Goal: Task Accomplishment & Management: Manage account settings

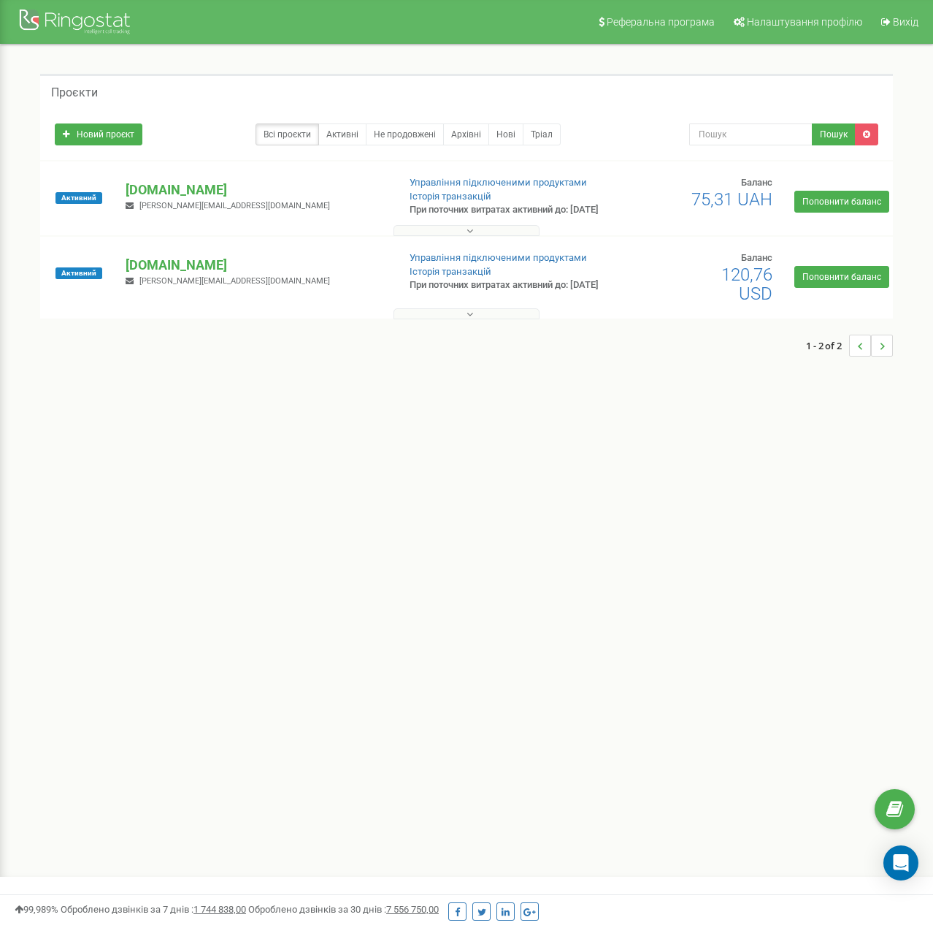
click at [501, 236] on button at bounding box center [467, 230] width 146 height 11
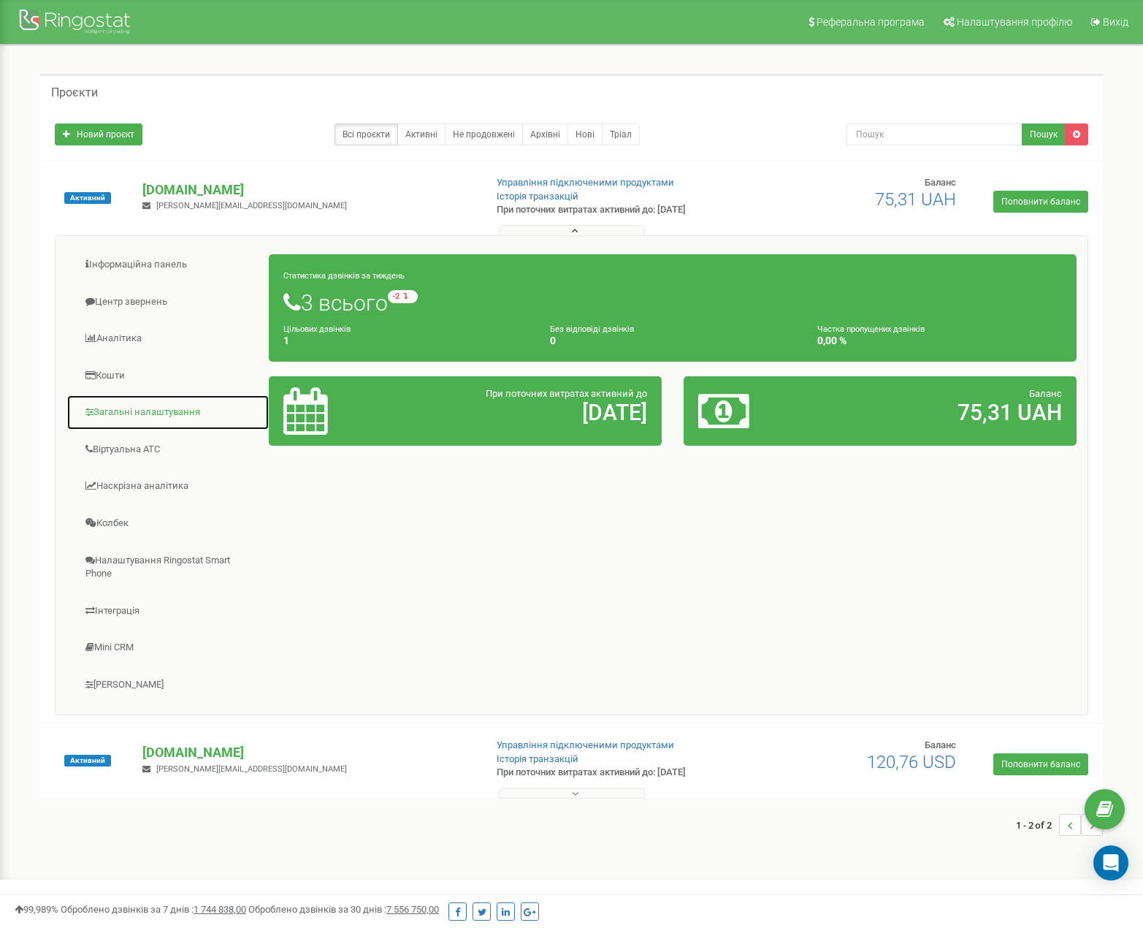
click at [114, 411] on link "Загальні налаштування" at bounding box center [167, 412] width 203 height 36
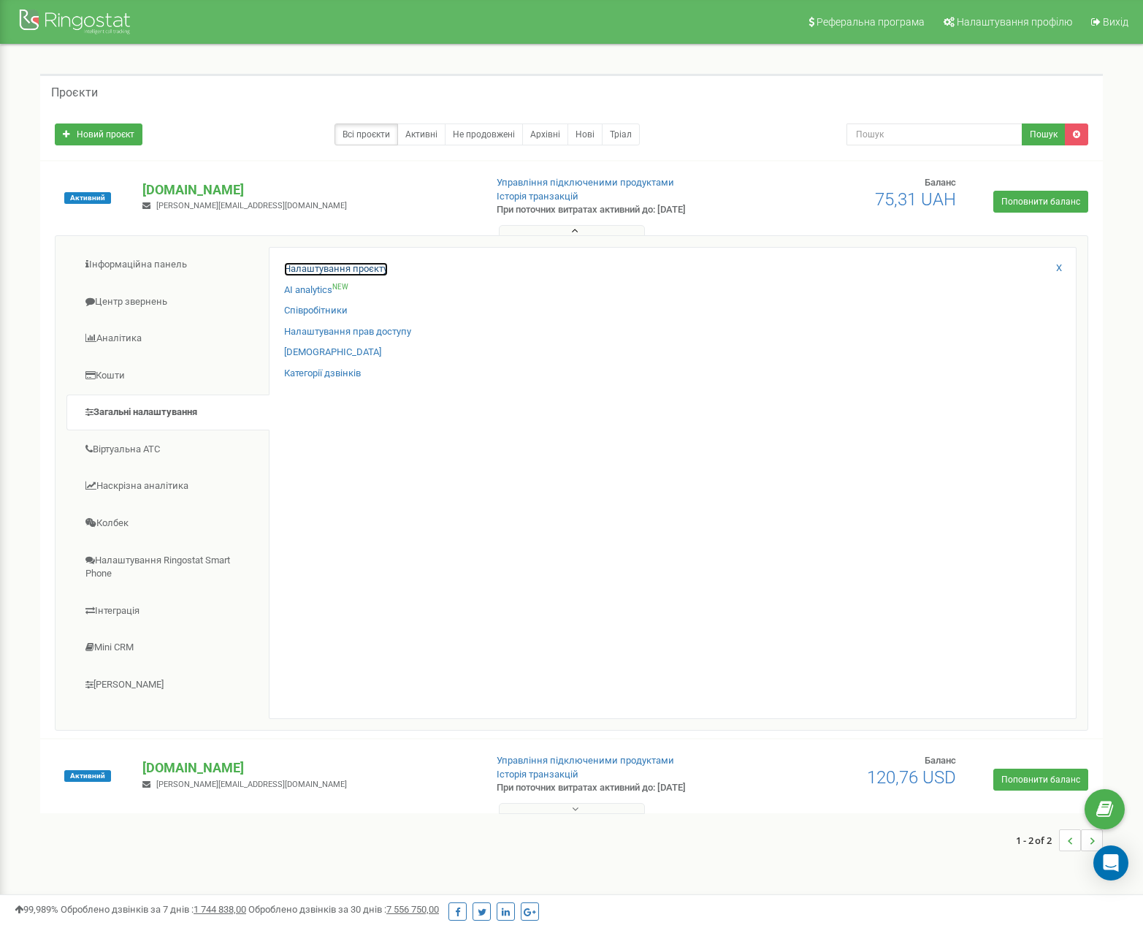
click at [347, 270] on link "Налаштування проєкту" at bounding box center [336, 269] width 104 height 14
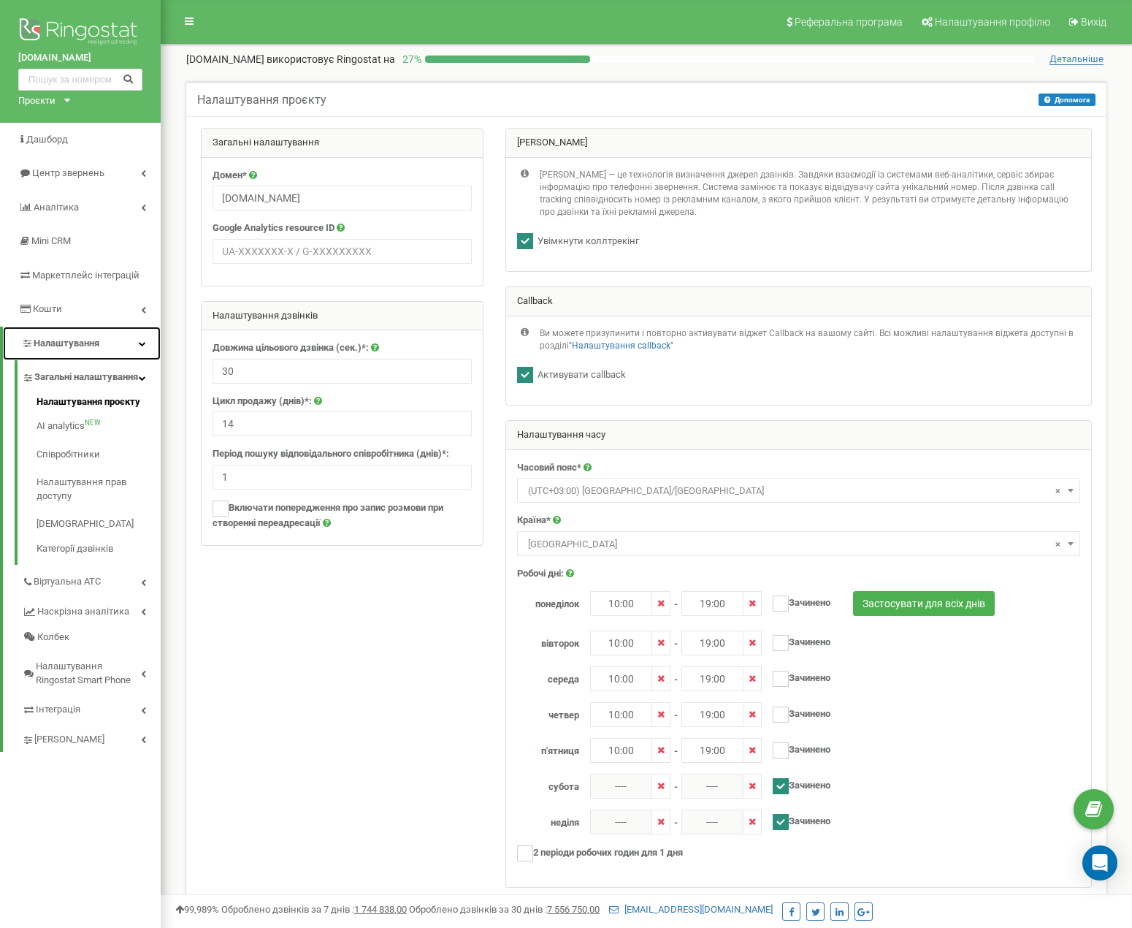
click at [85, 347] on span "Налаштування" at bounding box center [67, 342] width 66 height 11
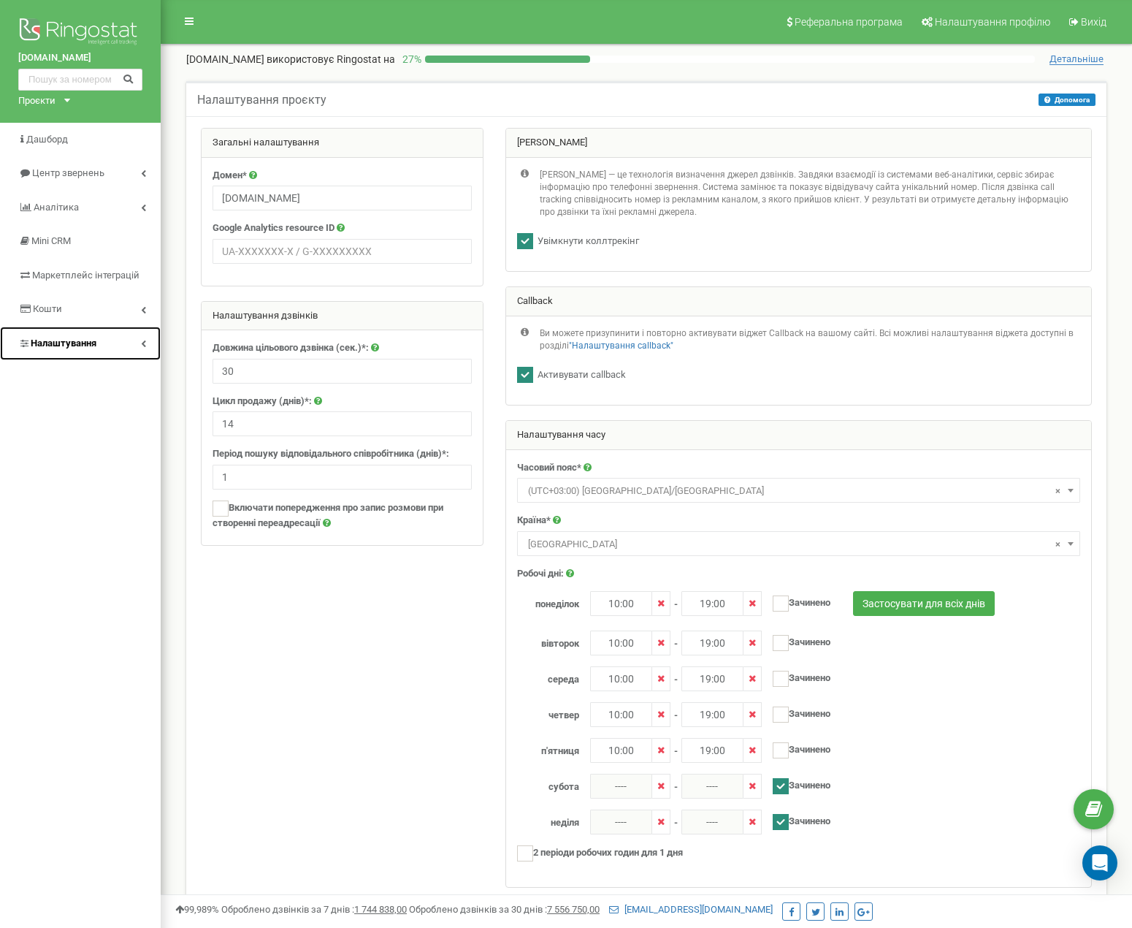
click at [116, 337] on link "Налаштування" at bounding box center [80, 343] width 161 height 34
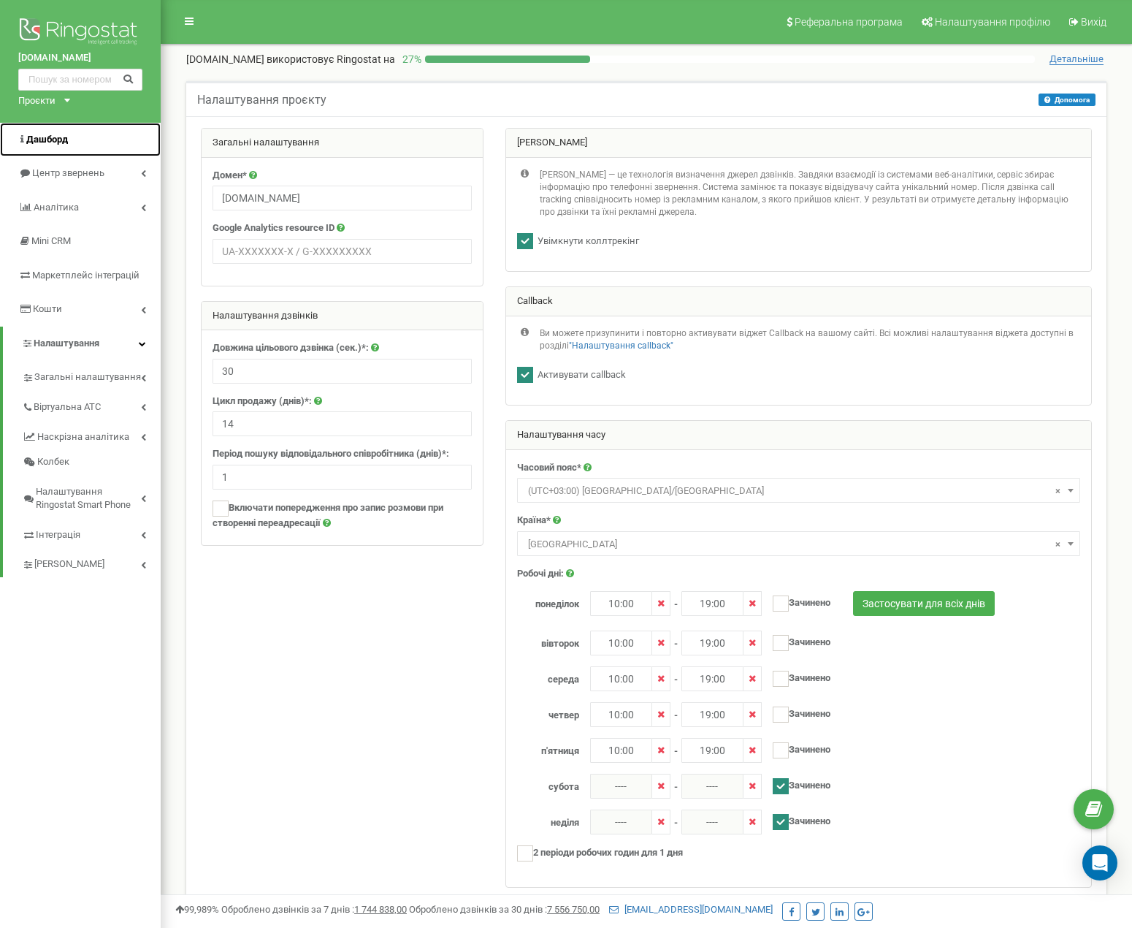
click at [50, 145] on span "Дашборд" at bounding box center [43, 140] width 50 height 14
